Goal: Complete application form

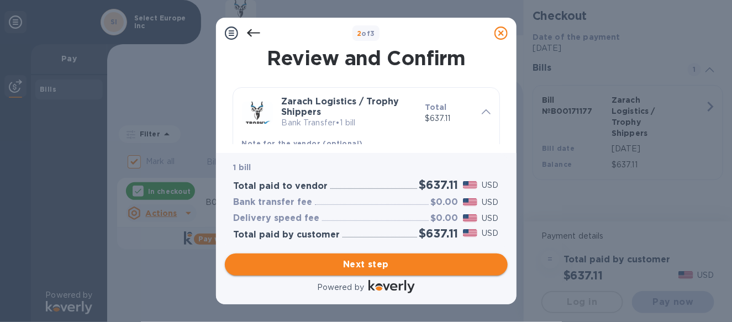
click at [360, 265] on span "Next step" at bounding box center [366, 264] width 265 height 13
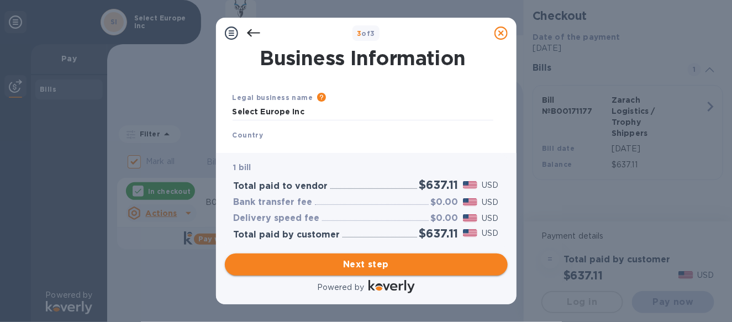
type input "[GEOGRAPHIC_DATA]"
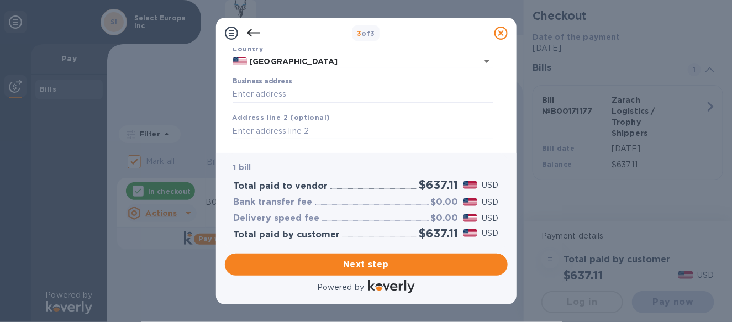
scroll to position [88, 0]
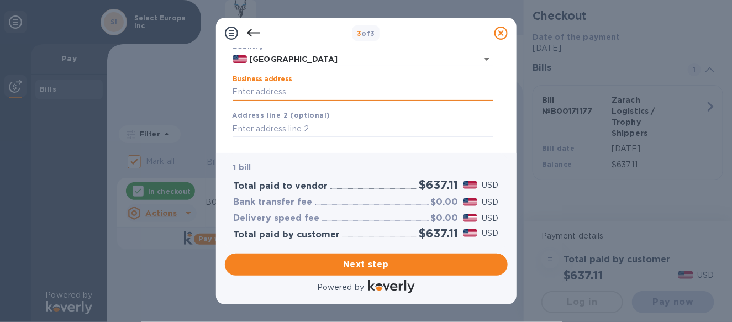
click at [244, 94] on input "Business address" at bounding box center [363, 92] width 261 height 17
type input "[STREET_ADDRESS]"
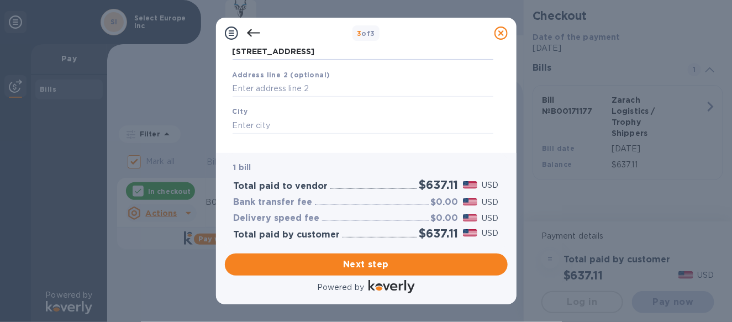
scroll to position [136, 0]
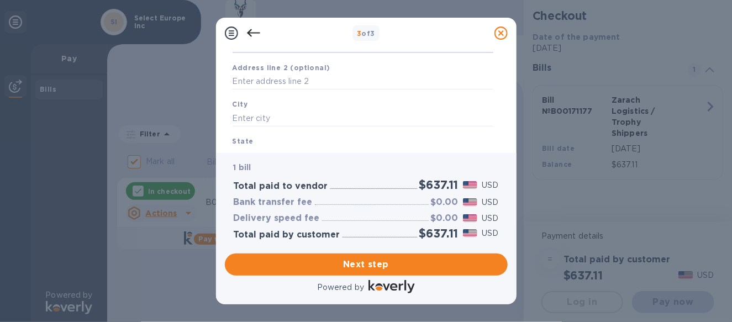
click at [326, 106] on div "City" at bounding box center [363, 112] width 270 height 37
click at [271, 122] on input "text" at bounding box center [363, 118] width 261 height 17
type input "F"
type input "[GEOGRAPHIC_DATA]"
click at [264, 141] on div "State" at bounding box center [363, 149] width 270 height 37
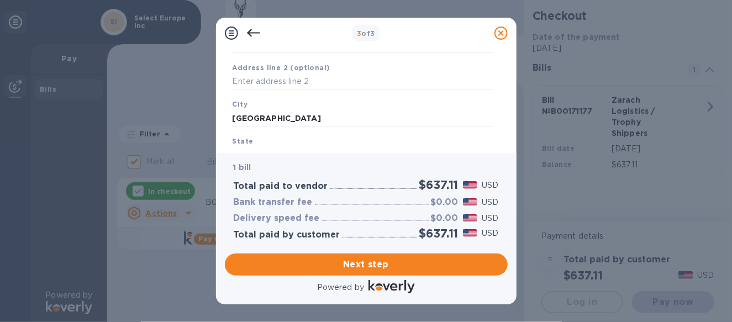
click at [262, 148] on div "Business Information Legal business name Please provide the legal name that app…" at bounding box center [366, 101] width 301 height 104
drag, startPoint x: 503, startPoint y: 110, endPoint x: 501, endPoint y: 121, distance: 11.2
click at [501, 121] on div "Business Information Legal business name Please provide the legal name that app…" at bounding box center [366, 97] width 283 height 96
click at [362, 113] on input "text" at bounding box center [363, 115] width 261 height 17
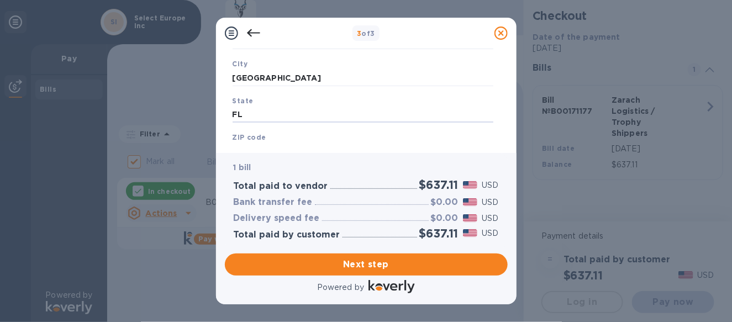
type input "FL"
click at [315, 137] on div "ZIP code" at bounding box center [363, 145] width 270 height 37
drag, startPoint x: 296, startPoint y: 139, endPoint x: 258, endPoint y: 134, distance: 39.1
click at [291, 138] on div "ZIP code" at bounding box center [363, 145] width 270 height 37
drag, startPoint x: 215, startPoint y: 130, endPoint x: 234, endPoint y: 134, distance: 19.2
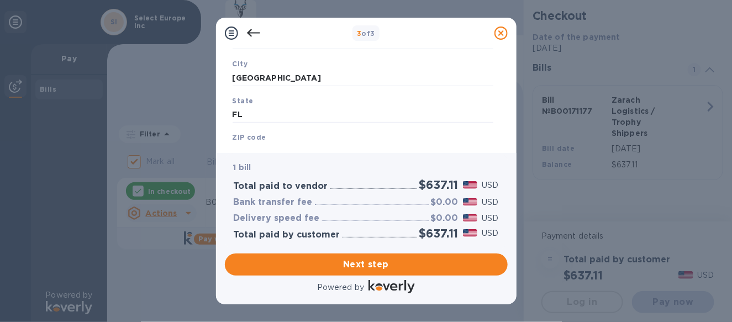
click at [216, 132] on div "3 of 3 Business Information Legal business name Please provide the legal name t…" at bounding box center [366, 161] width 732 height 322
click at [250, 141] on div "Legal business name Please provide the legal name that appears on your SS-4 for…" at bounding box center [363, 42] width 270 height 262
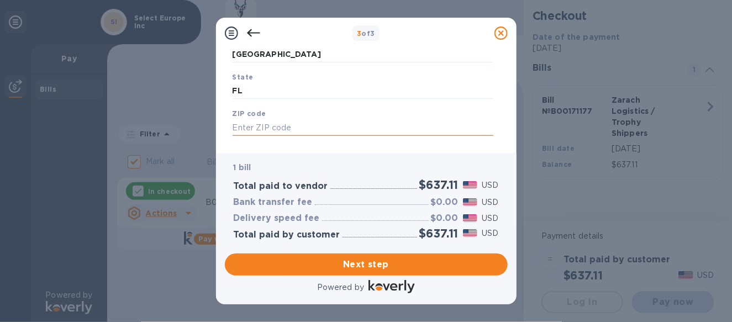
click at [269, 126] on input "text" at bounding box center [363, 127] width 261 height 17
type input "33442"
click at [363, 263] on span "Next step" at bounding box center [366, 264] width 265 height 13
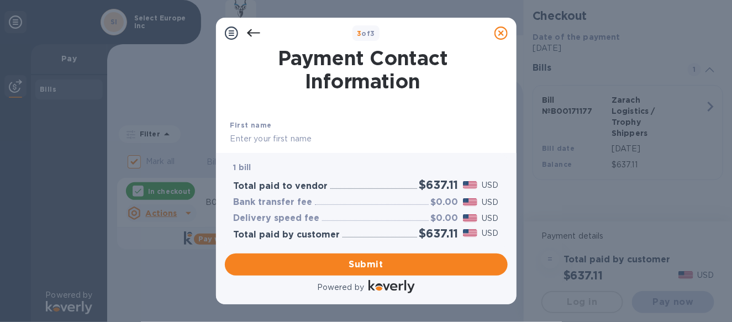
scroll to position [55, 0]
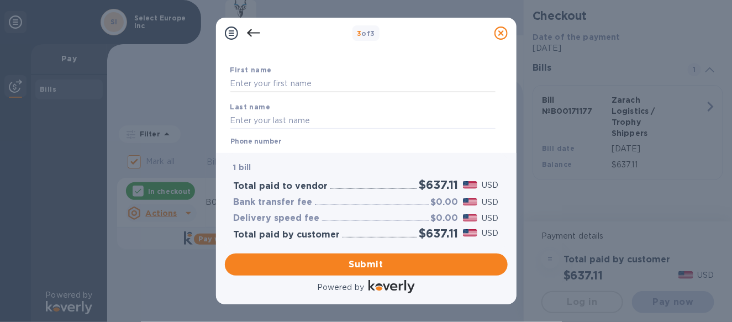
click at [293, 85] on input "text" at bounding box center [362, 84] width 265 height 17
type input "[PERSON_NAME]"
type input "Varol"
type input "4079311820"
type input "[PERSON_NAME][EMAIL_ADDRESS][DOMAIN_NAME]"
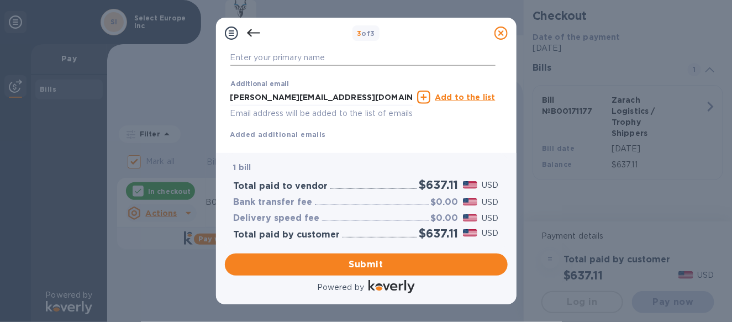
scroll to position [244, 0]
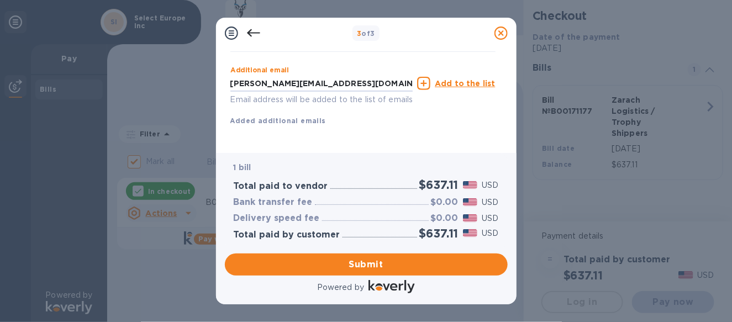
drag, startPoint x: 377, startPoint y: 72, endPoint x: 195, endPoint y: 77, distance: 181.9
click at [195, 77] on div "3 of 3 Payment Contact Information First name [PERSON_NAME] Last name [PERSON_N…" at bounding box center [366, 161] width 732 height 322
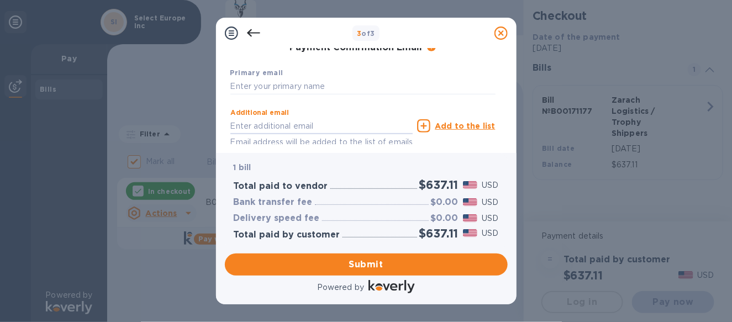
scroll to position [134, 0]
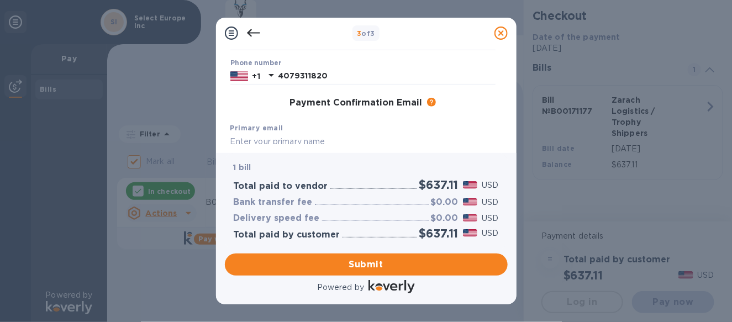
click at [250, 140] on input "text" at bounding box center [362, 142] width 265 height 17
paste input "[PERSON_NAME][EMAIL_ADDRESS][DOMAIN_NAME]"
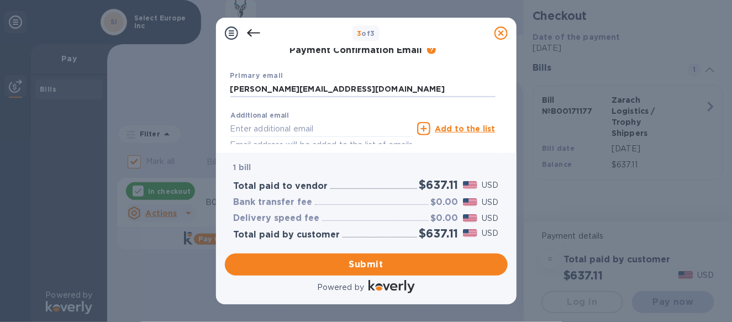
scroll to position [192, 0]
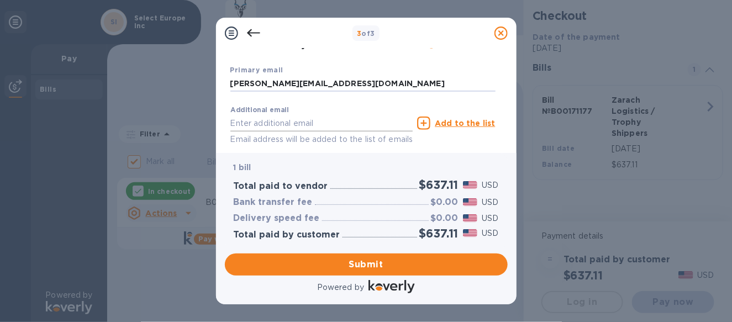
type input "[PERSON_NAME][EMAIL_ADDRESS][DOMAIN_NAME]"
click at [302, 125] on input "text" at bounding box center [321, 123] width 183 height 17
type input "[PERSON_NAME][EMAIL_ADDRESS][DOMAIN_NAME]"
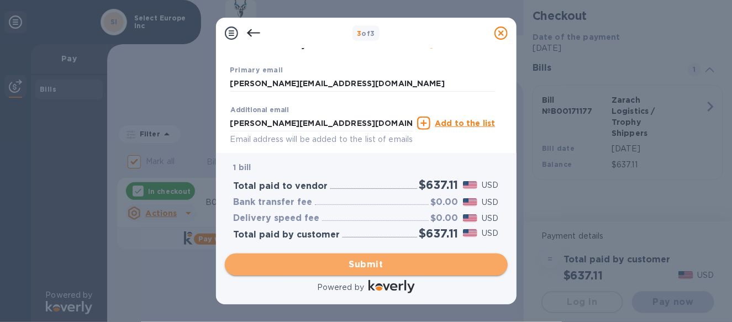
click at [362, 265] on span "Submit" at bounding box center [366, 264] width 265 height 13
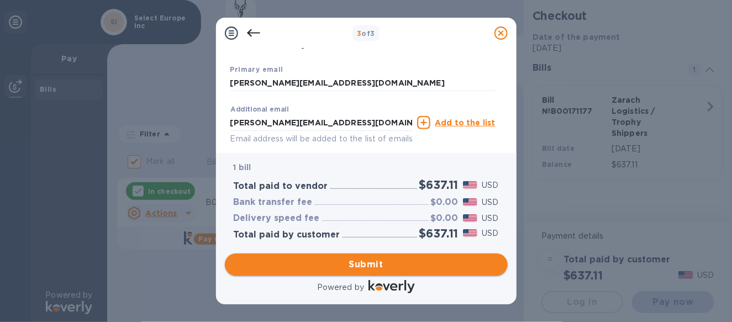
click at [349, 267] on span "Submit" at bounding box center [366, 264] width 265 height 13
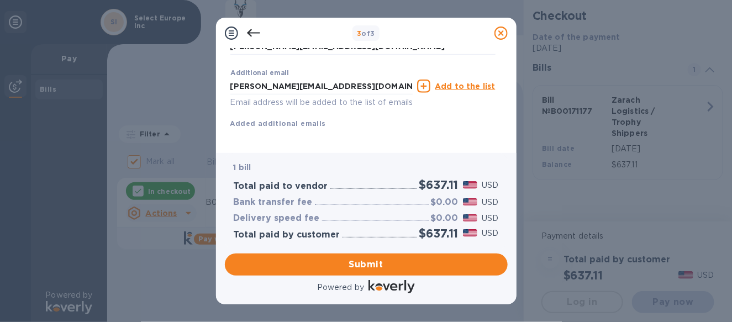
scroll to position [259, 0]
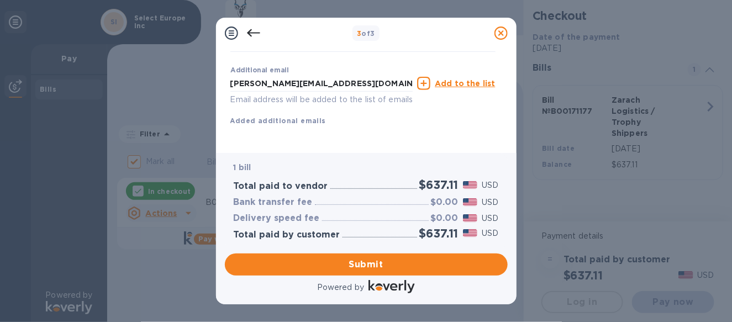
click at [502, 133] on div "Payment Contact Information First name [PERSON_NAME] First name is a required f…" at bounding box center [366, 97] width 283 height 96
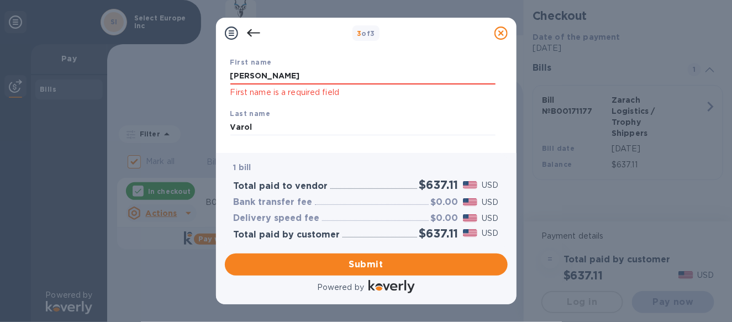
scroll to position [71, 0]
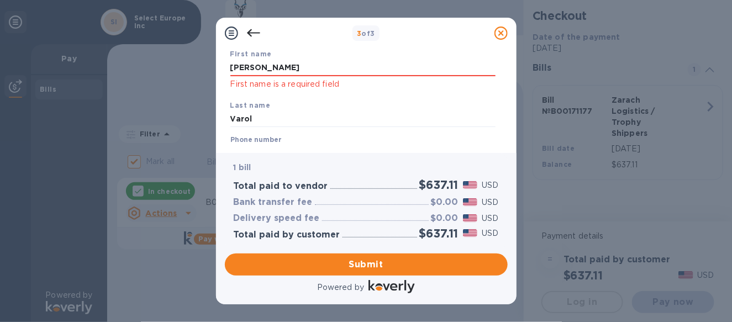
drag, startPoint x: 292, startPoint y: 67, endPoint x: 219, endPoint y: 66, distance: 72.9
click at [219, 66] on div "Payment Contact Information First name [PERSON_NAME] First name is a required f…" at bounding box center [366, 101] width 301 height 104
type input "[PERSON_NAME]"
click button "Submit" at bounding box center [0, 0] width 0 height 0
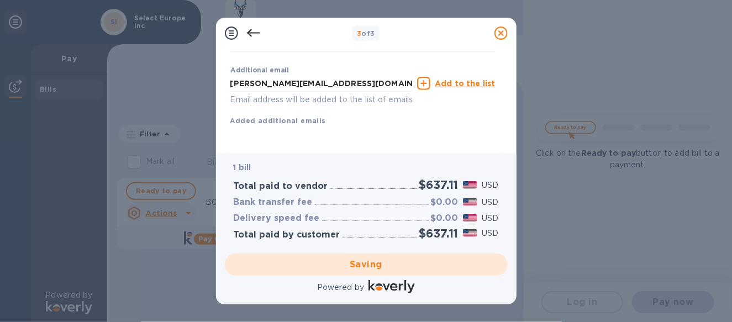
checkbox input "false"
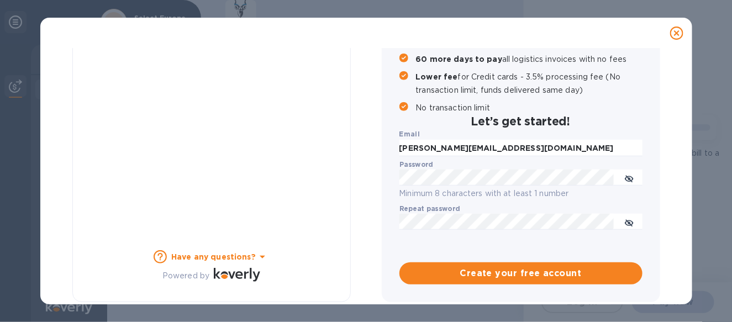
scroll to position [186, 0]
